Goal: Task Accomplishment & Management: Manage account settings

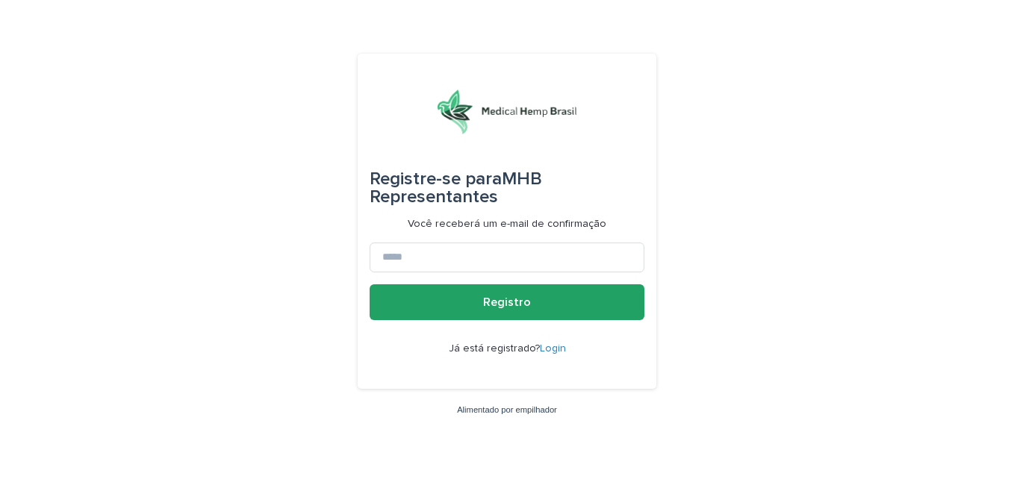
click at [558, 353] on link "Login" at bounding box center [553, 349] width 26 height 10
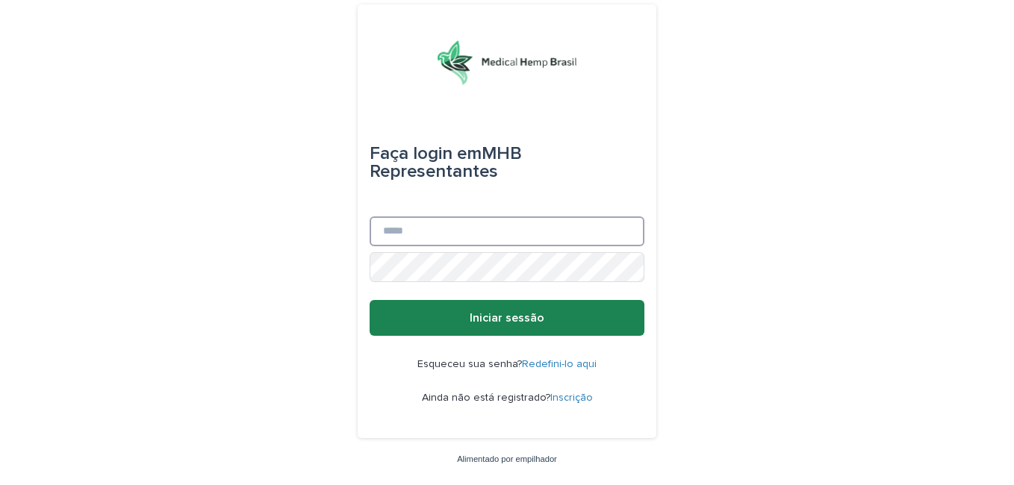
type input "**********"
click at [532, 323] on span "Iniciar sessão" at bounding box center [507, 318] width 75 height 12
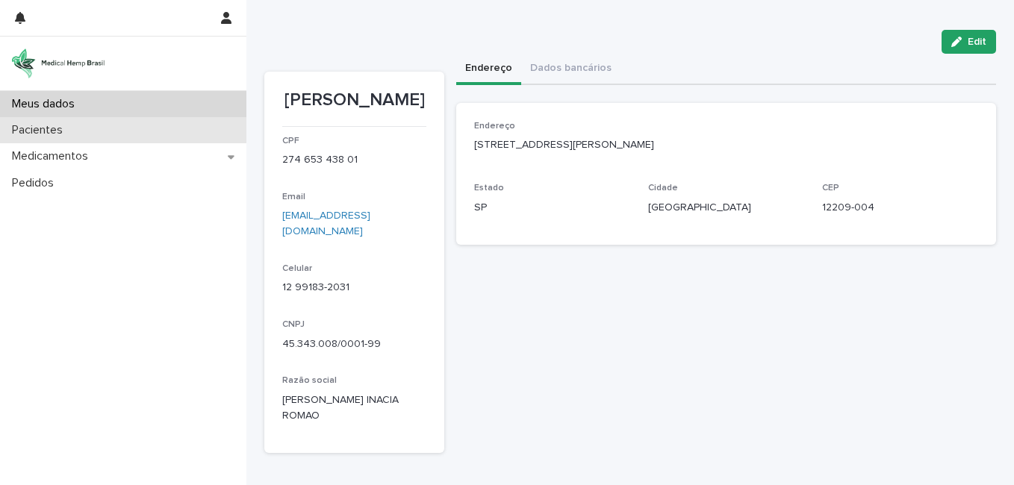
click at [32, 126] on p "Pacientes" at bounding box center [40, 130] width 69 height 14
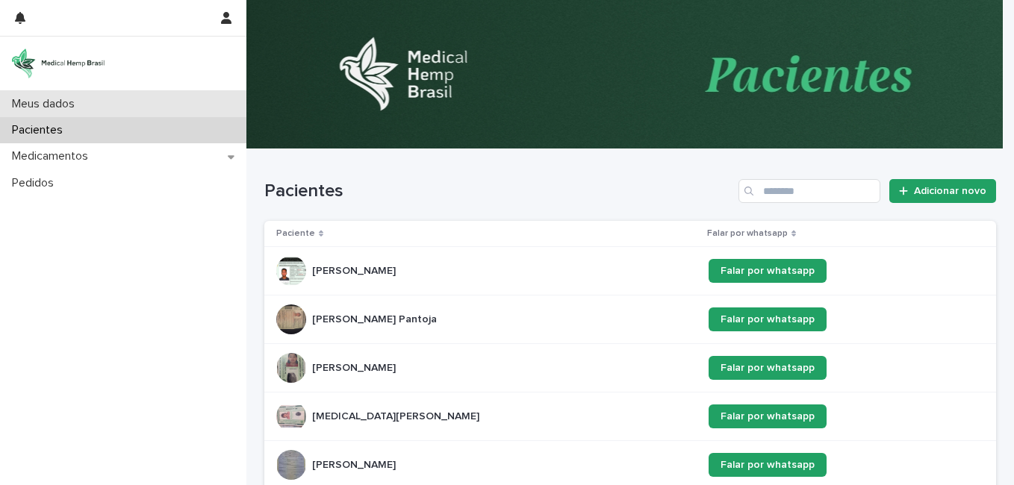
click at [50, 106] on p "Meus dados" at bounding box center [46, 104] width 81 height 14
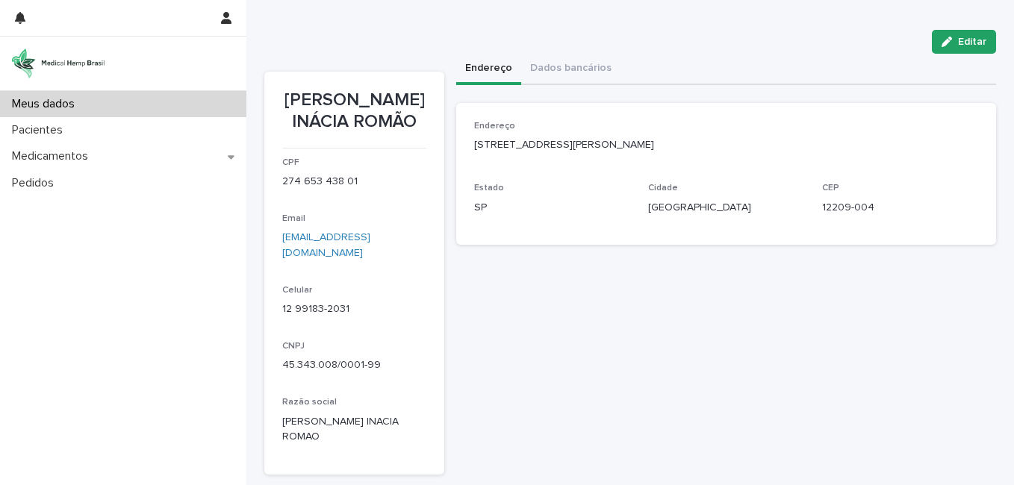
click at [39, 128] on p "Pacientes" at bounding box center [40, 130] width 69 height 14
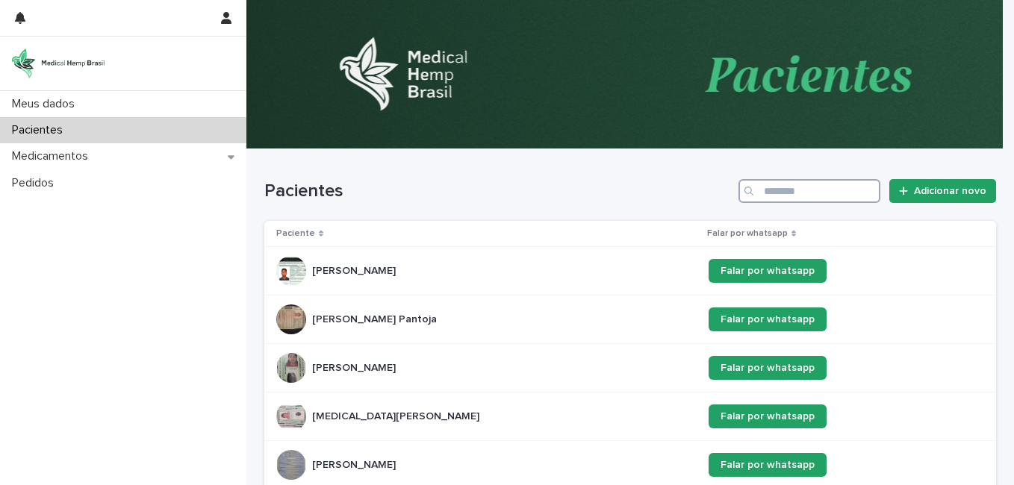
click at [799, 198] on input "Procurar" at bounding box center [810, 191] width 142 height 24
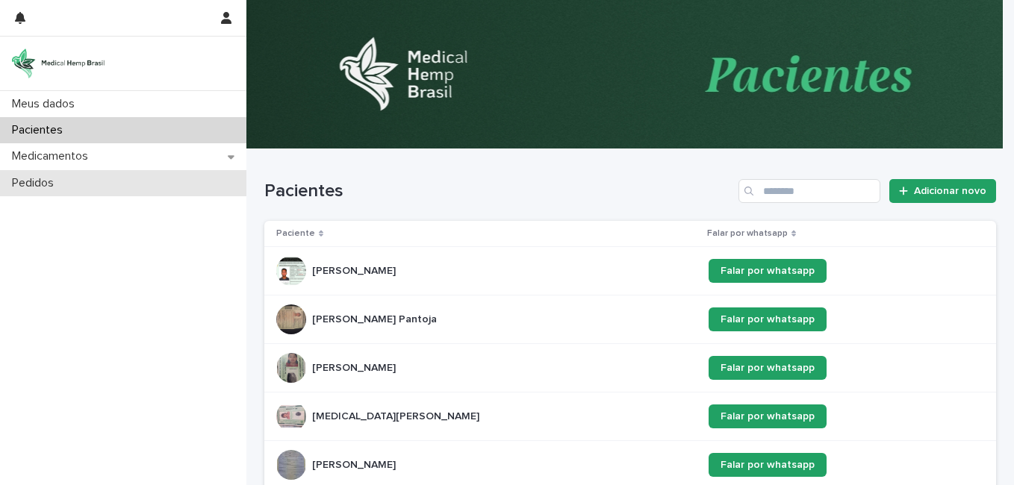
click at [58, 187] on p "Pedidos" at bounding box center [36, 183] width 60 height 14
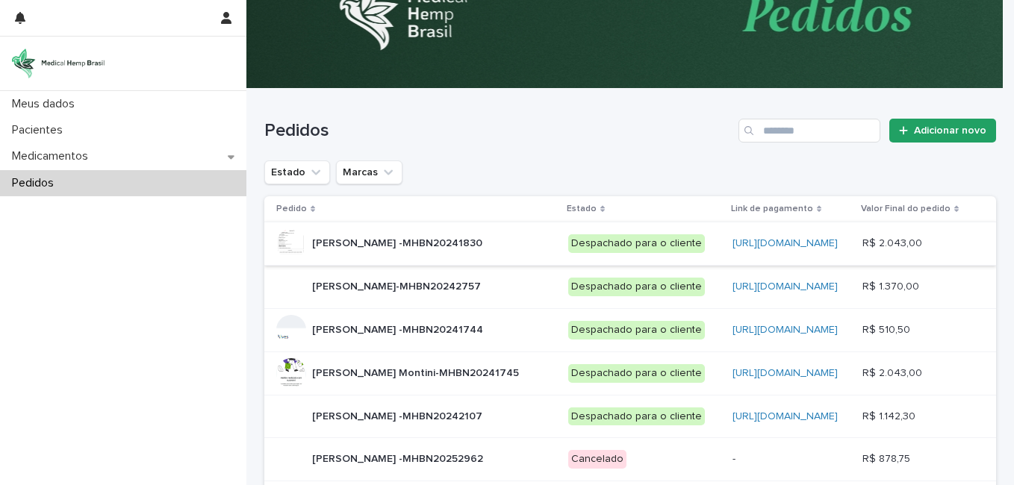
scroll to position [149, 0]
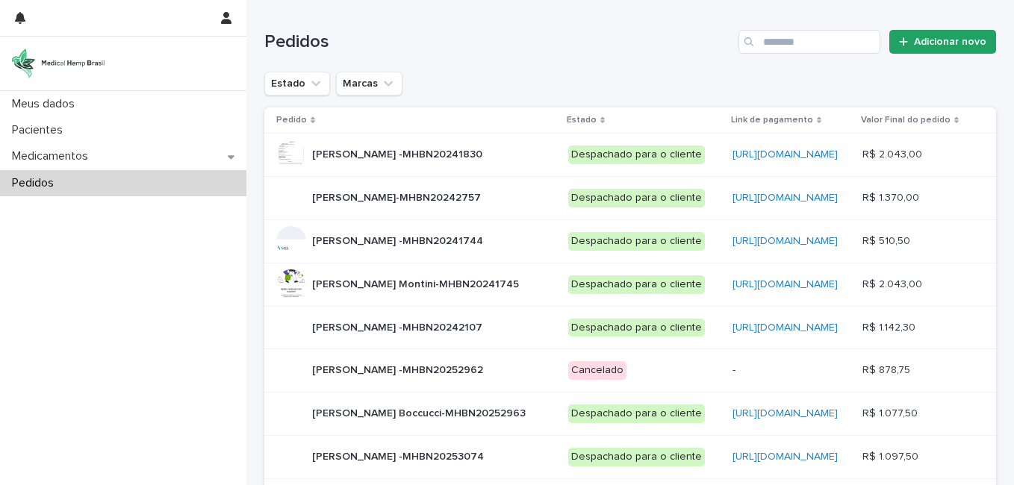
click at [423, 161] on p "Théo Barbosa Lins -MHBN20241830" at bounding box center [398, 154] width 173 height 16
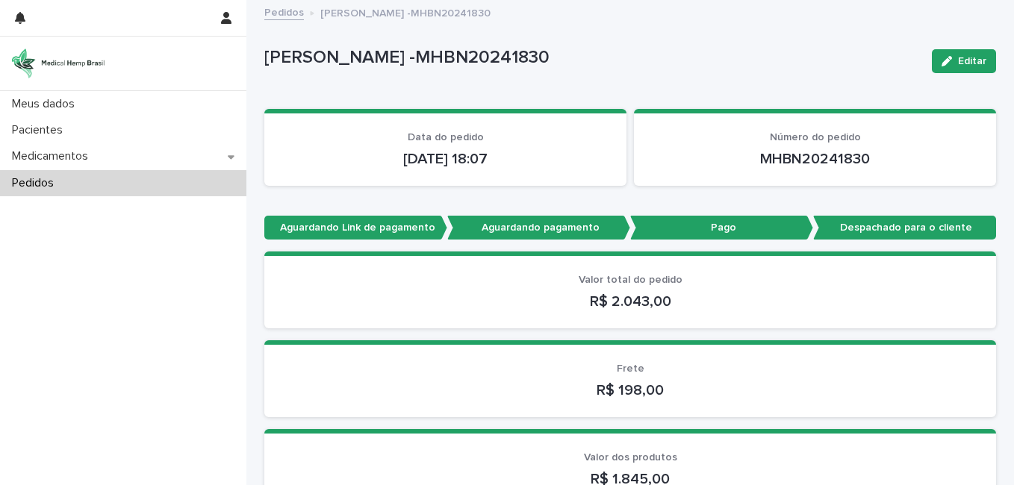
click at [51, 178] on p "Pedidos" at bounding box center [36, 183] width 60 height 14
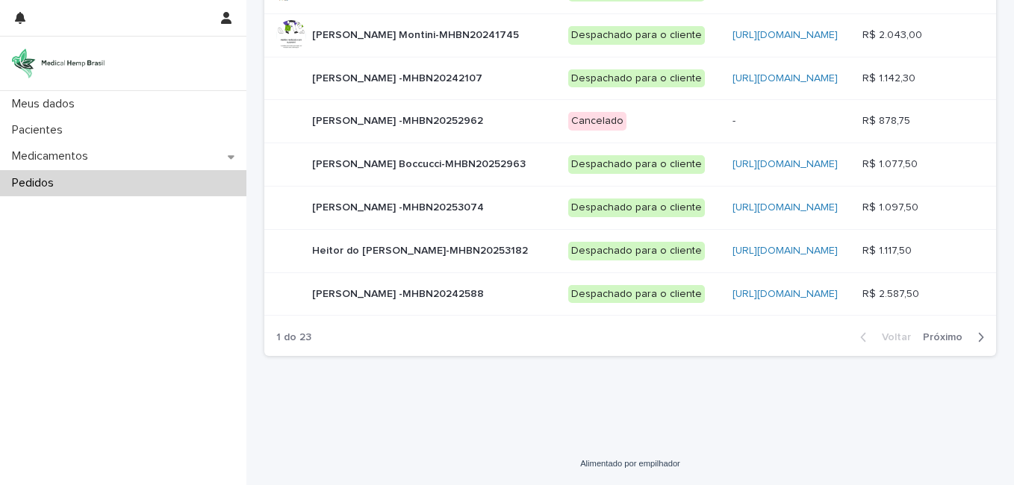
scroll to position [523, 0]
click at [972, 338] on div "button" at bounding box center [978, 337] width 13 height 13
